Goal: Navigation & Orientation: Find specific page/section

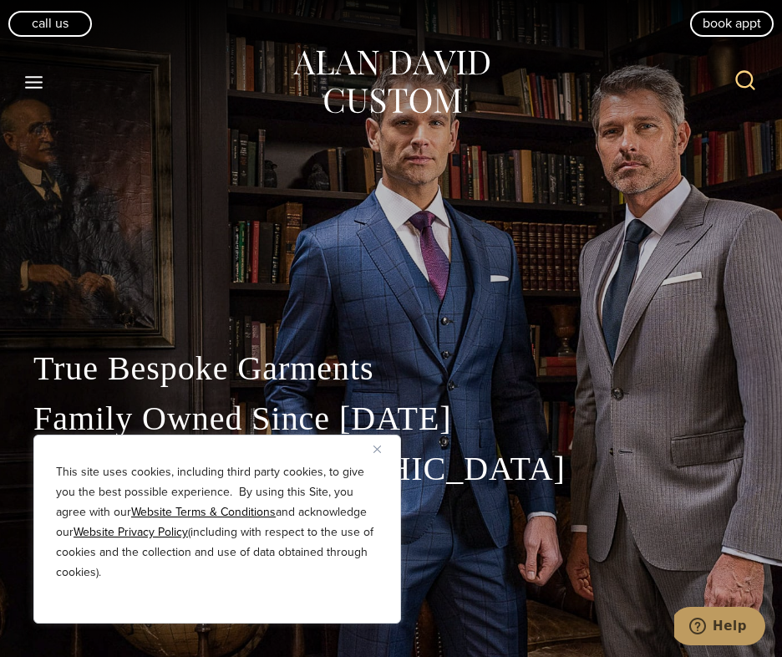
click at [31, 74] on icon "Toggle Menu" at bounding box center [33, 82] width 21 height 21
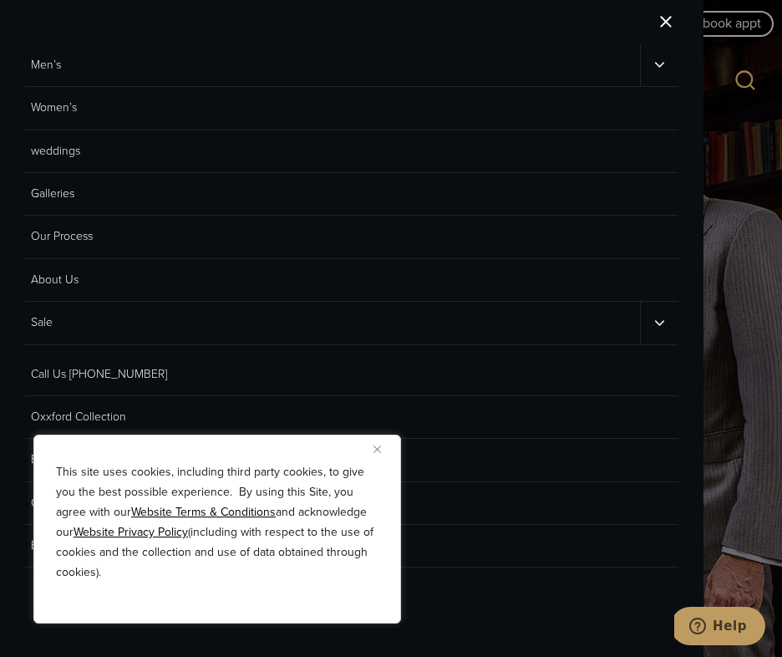
click at [34, 60] on link "Men’s" at bounding box center [332, 65] width 615 height 42
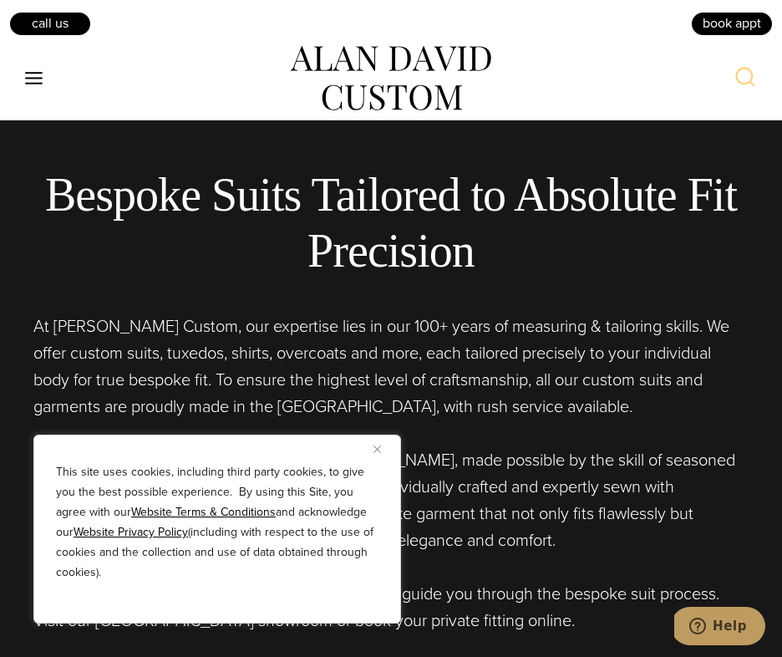
scroll to position [565, 0]
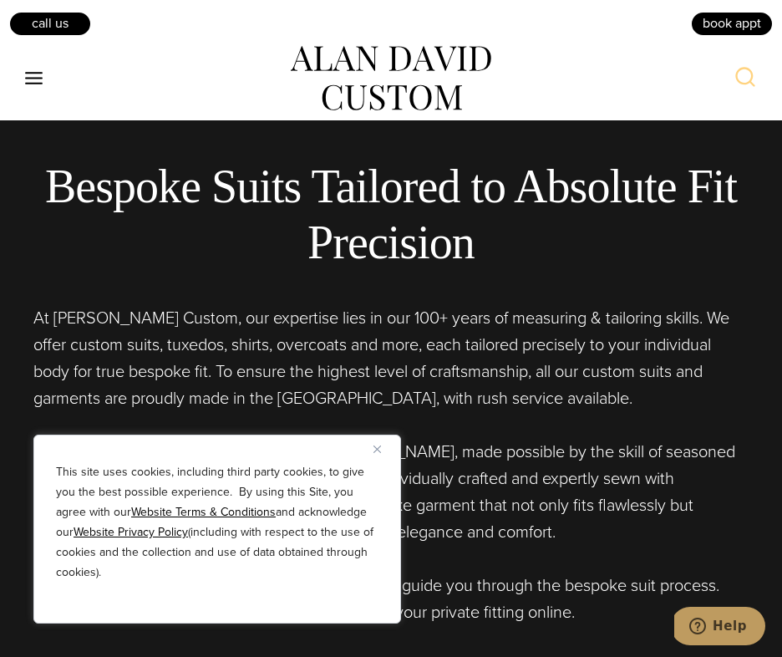
click at [390, 444] on button "Close" at bounding box center [383, 449] width 20 height 20
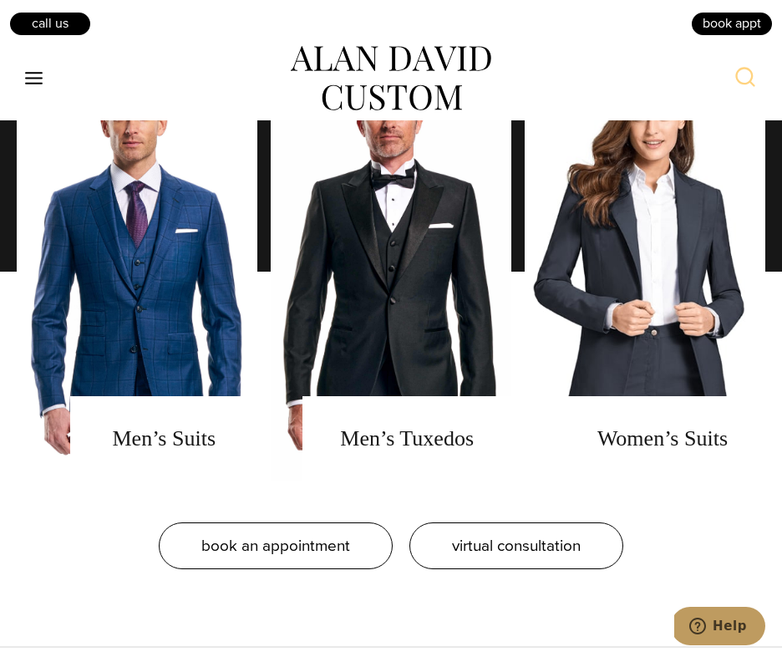
scroll to position [1162, 0]
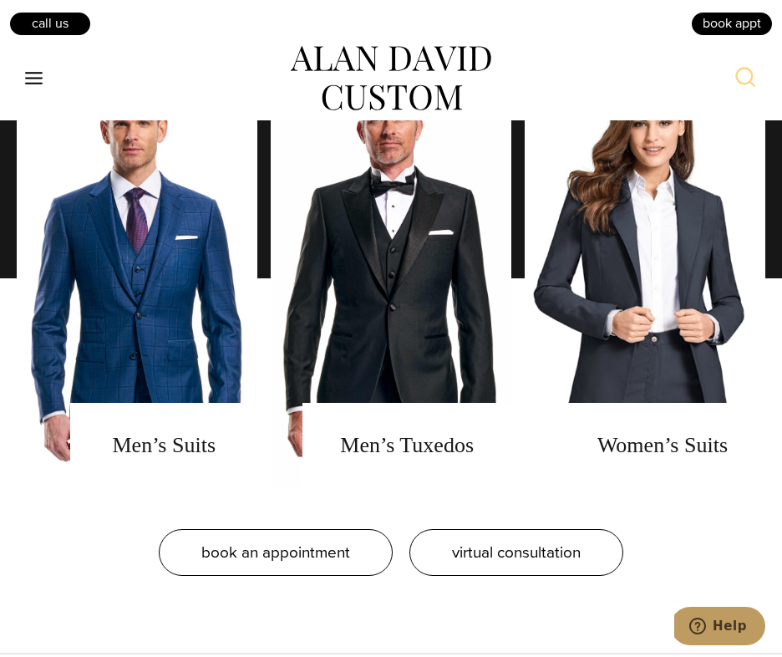
click at [677, 398] on link "Women's Suits" at bounding box center [645, 278] width 241 height 418
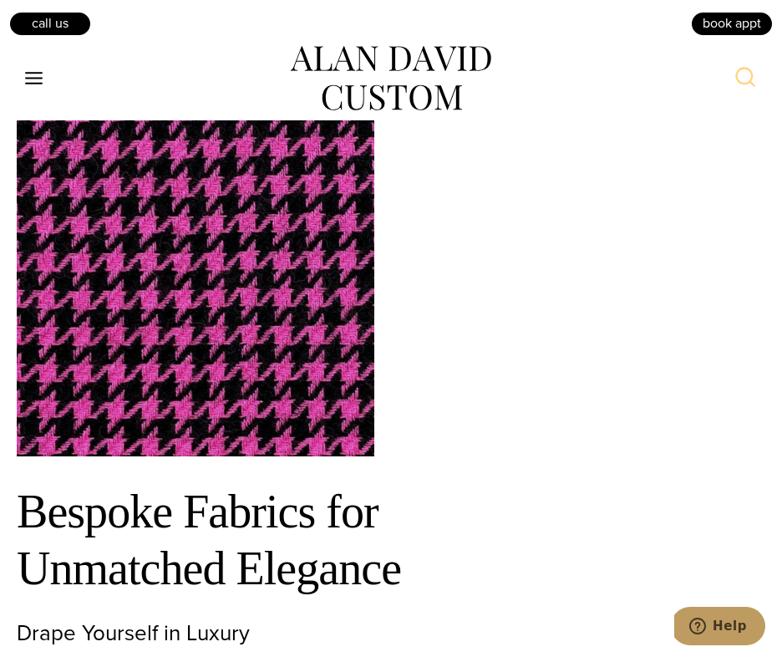
scroll to position [5810, 0]
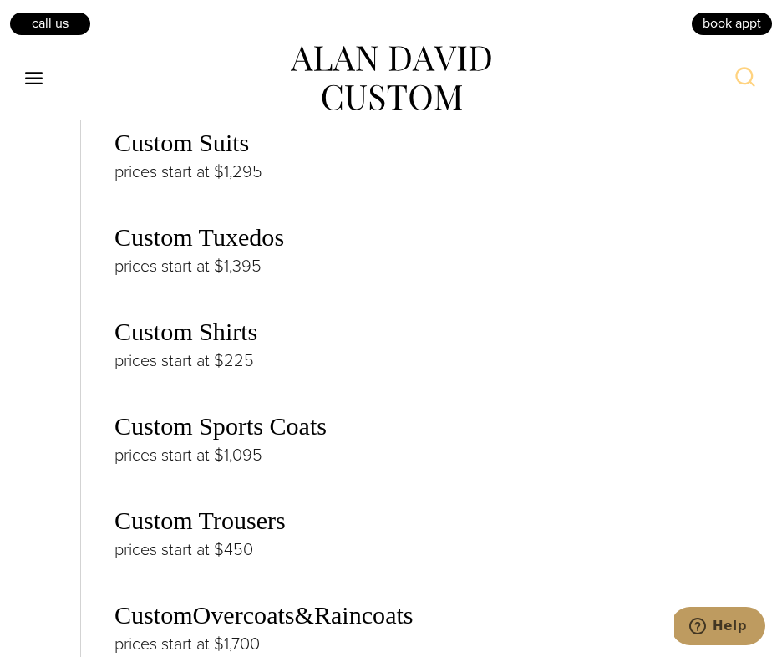
scroll to position [3579, 0]
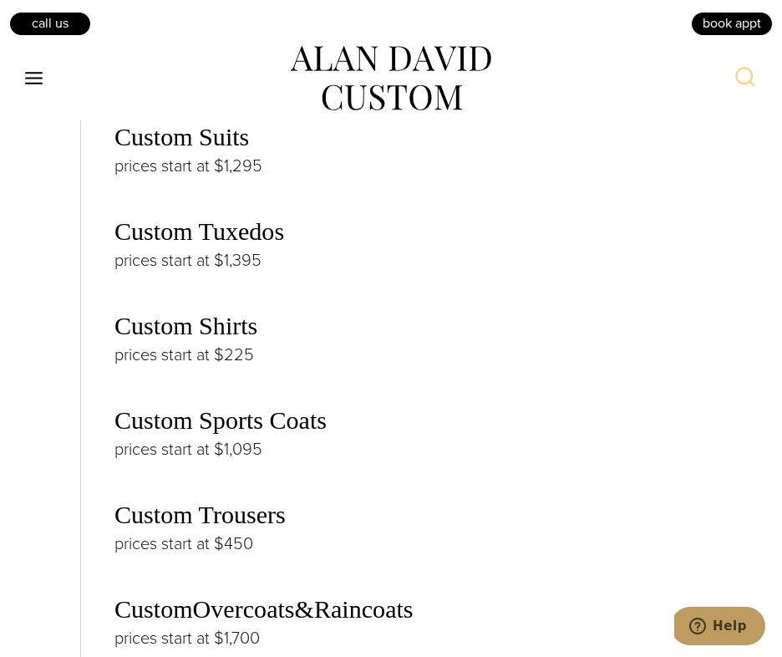
click at [140, 340] on link "Custom Shirts" at bounding box center [185, 326] width 143 height 28
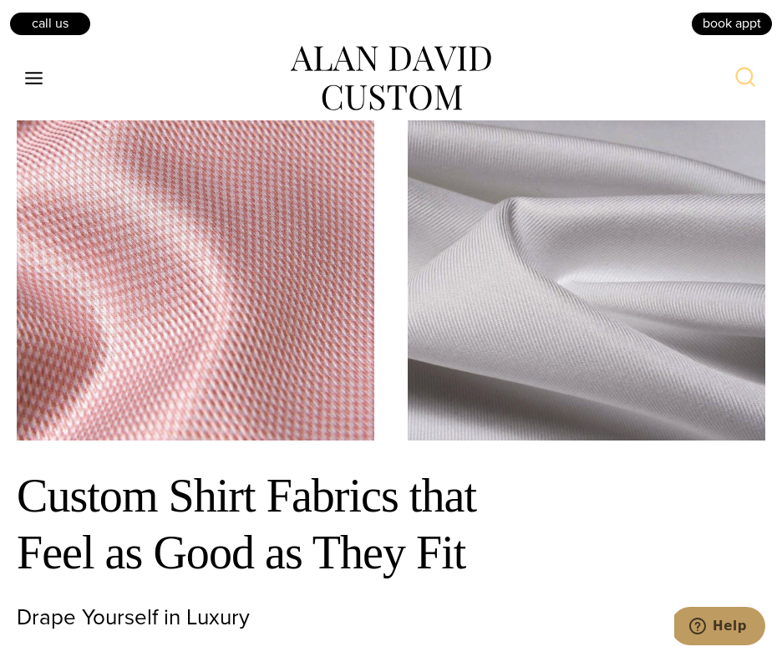
scroll to position [5412, 0]
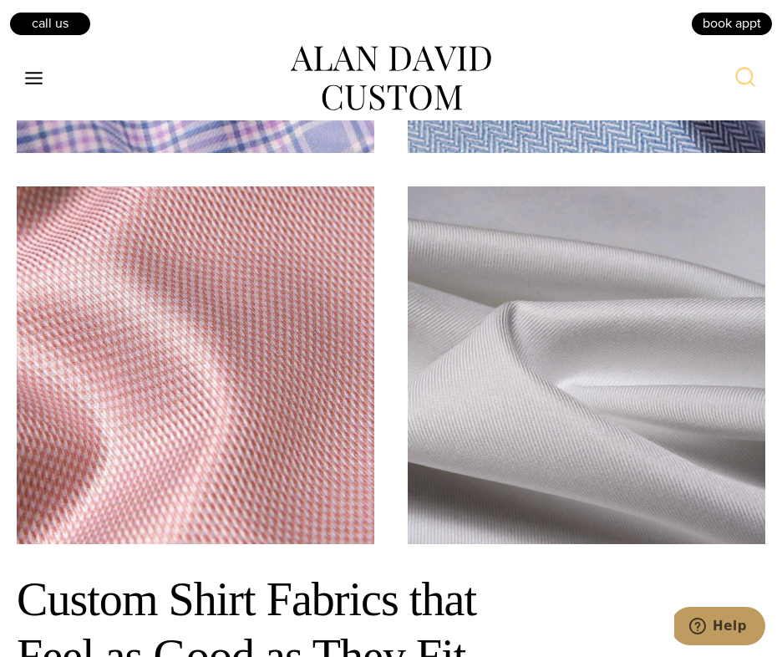
click at [109, 481] on img at bounding box center [196, 365] width 358 height 358
click at [98, 471] on img at bounding box center [196, 365] width 358 height 358
click at [104, 480] on img at bounding box center [196, 365] width 358 height 358
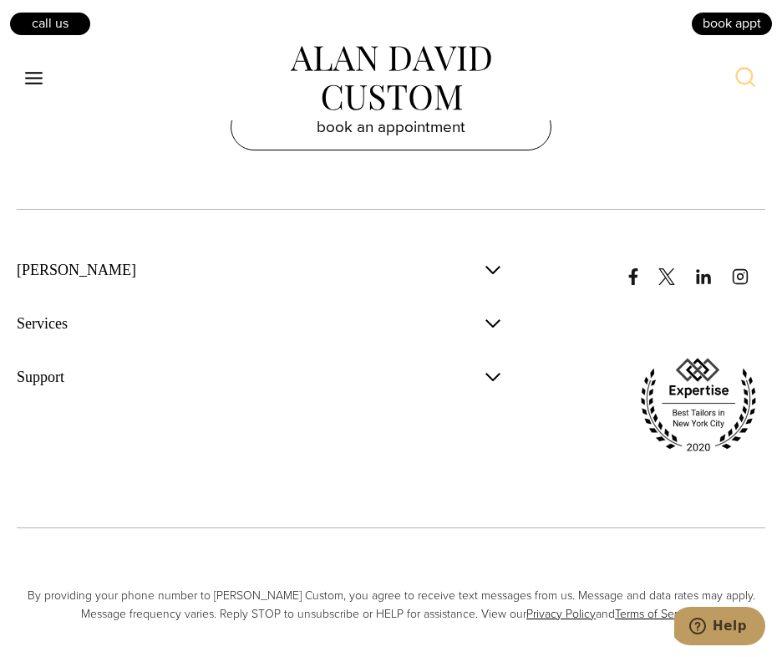
scroll to position [10278, 0]
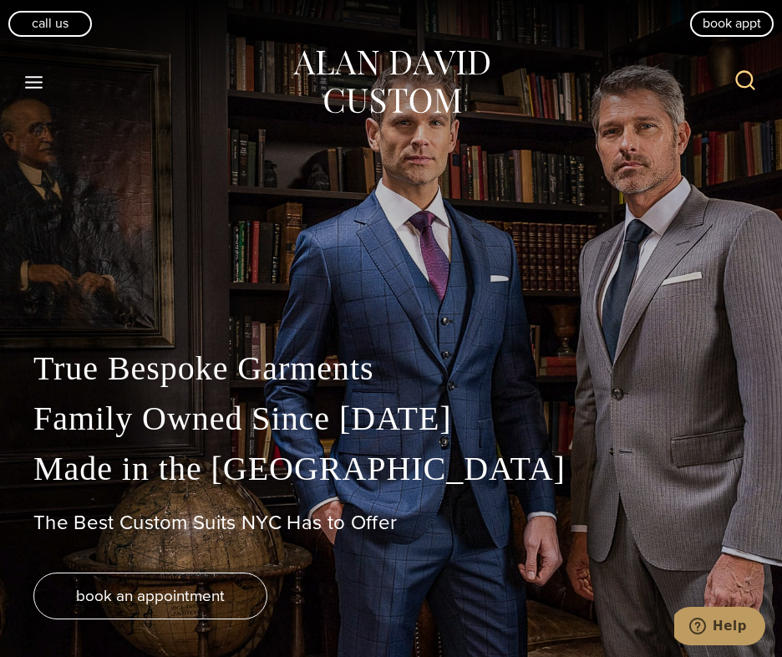
click at [47, 88] on button "Toggle Menu" at bounding box center [34, 82] width 35 height 30
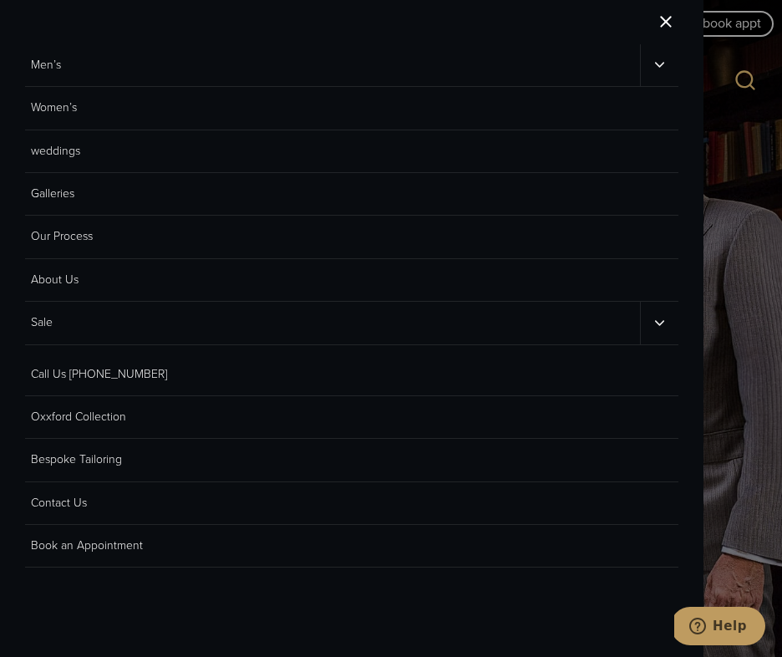
click at [124, 112] on link "Women’s" at bounding box center [351, 108] width 653 height 43
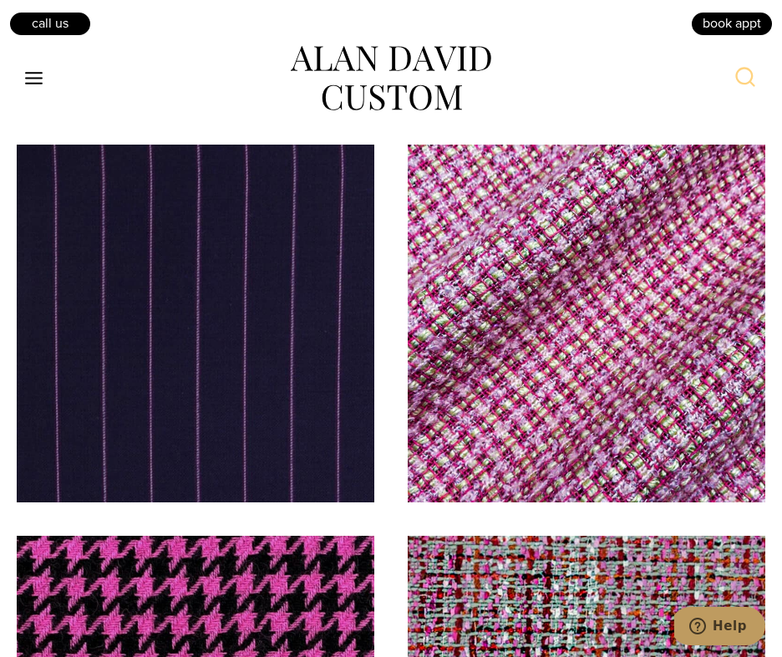
scroll to position [5380, 0]
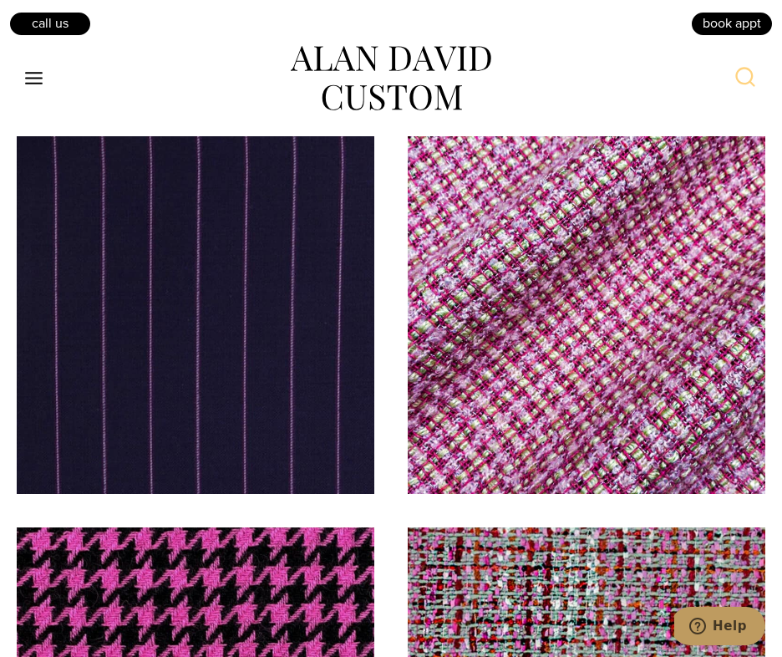
click at [622, 391] on img at bounding box center [587, 315] width 358 height 358
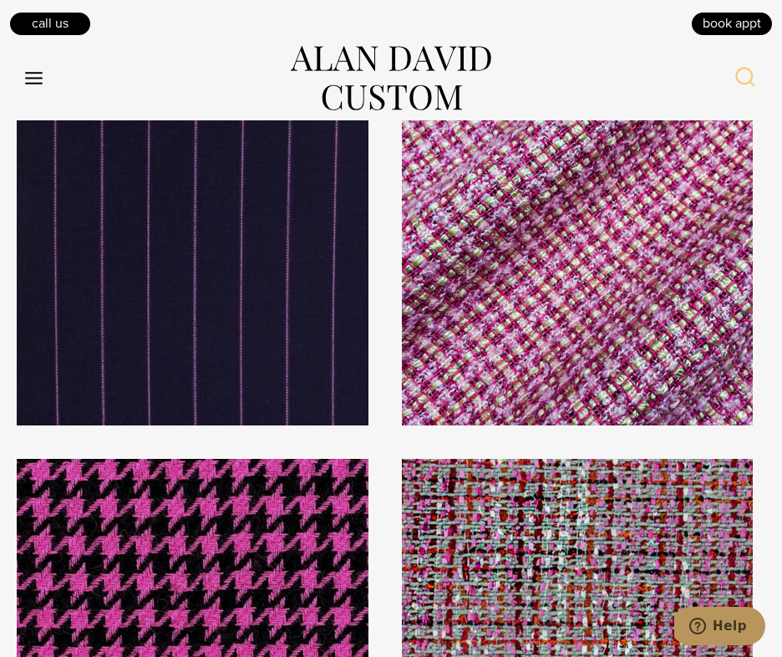
scroll to position [5417, 0]
